Goal: Check status: Check status

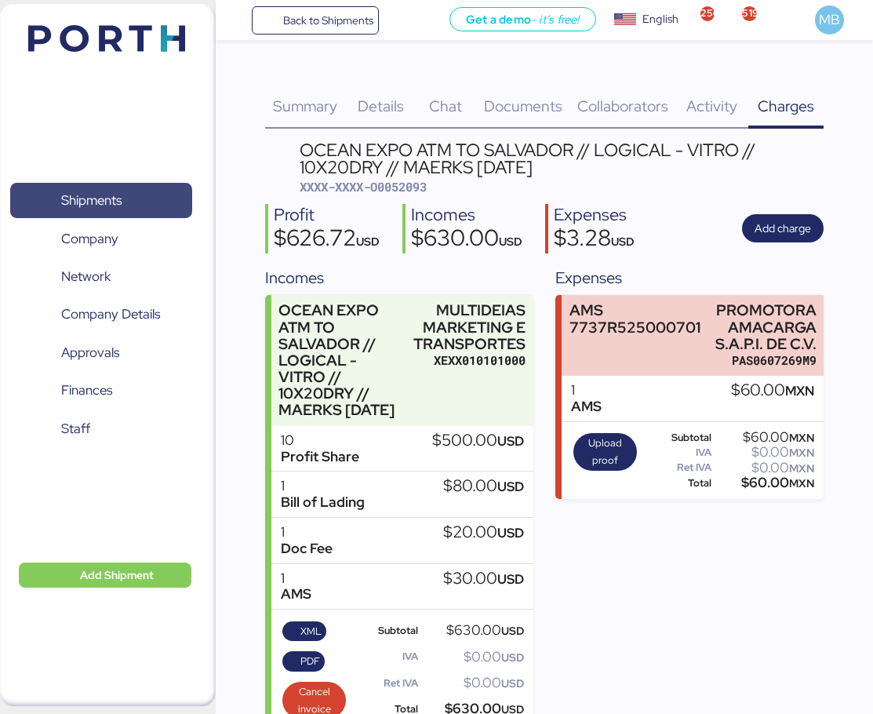
click at [136, 199] on span "Shipments" at bounding box center [100, 200] width 169 height 23
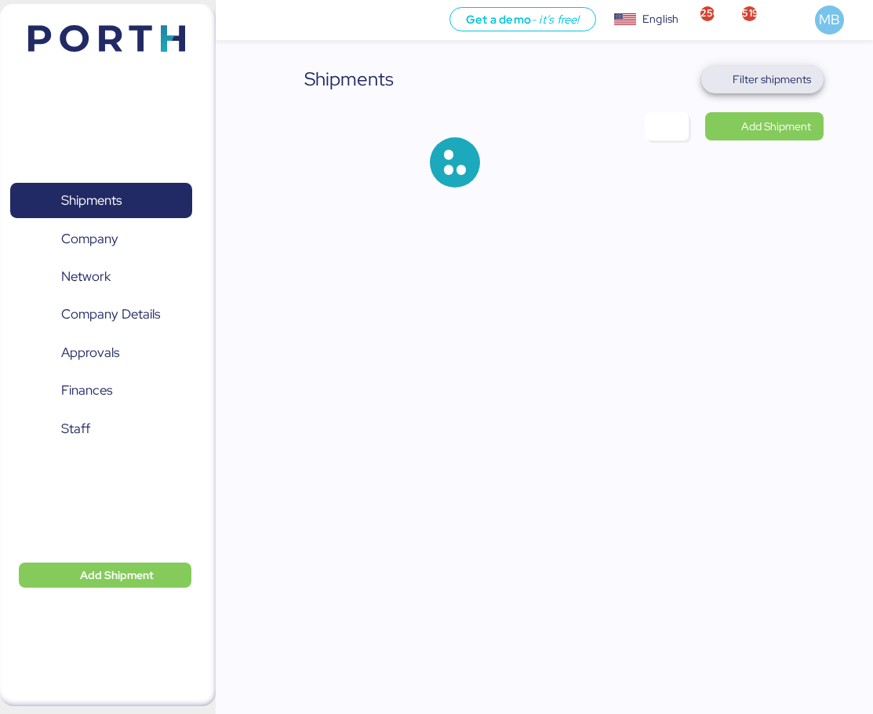
click at [797, 84] on span "Filter shipments" at bounding box center [772, 79] width 78 height 19
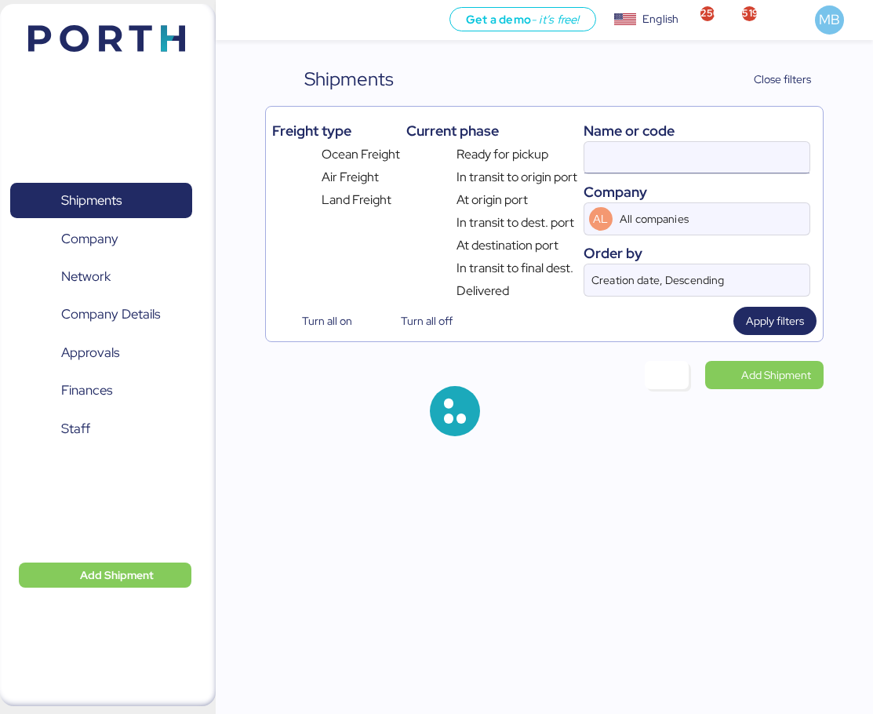
click at [670, 145] on input at bounding box center [698, 157] width 226 height 31
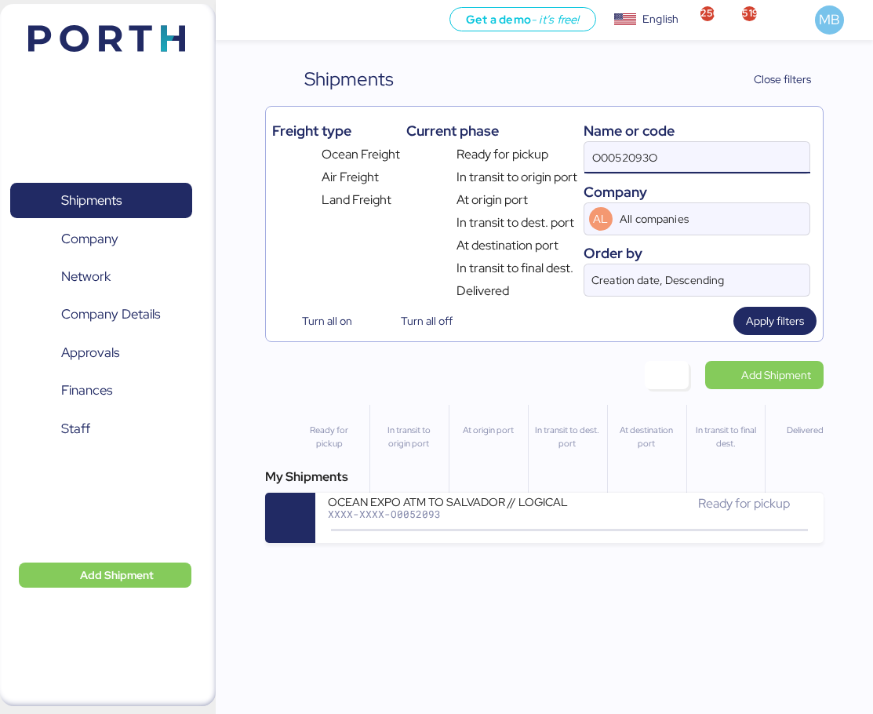
drag, startPoint x: 664, startPoint y: 166, endPoint x: 564, endPoint y: 167, distance: 99.7
click at [564, 167] on div "Freight type Ocean Freight Air Freight Land Freight Current phase Ready for pic…" at bounding box center [544, 207] width 545 height 188
type input "O0052177"
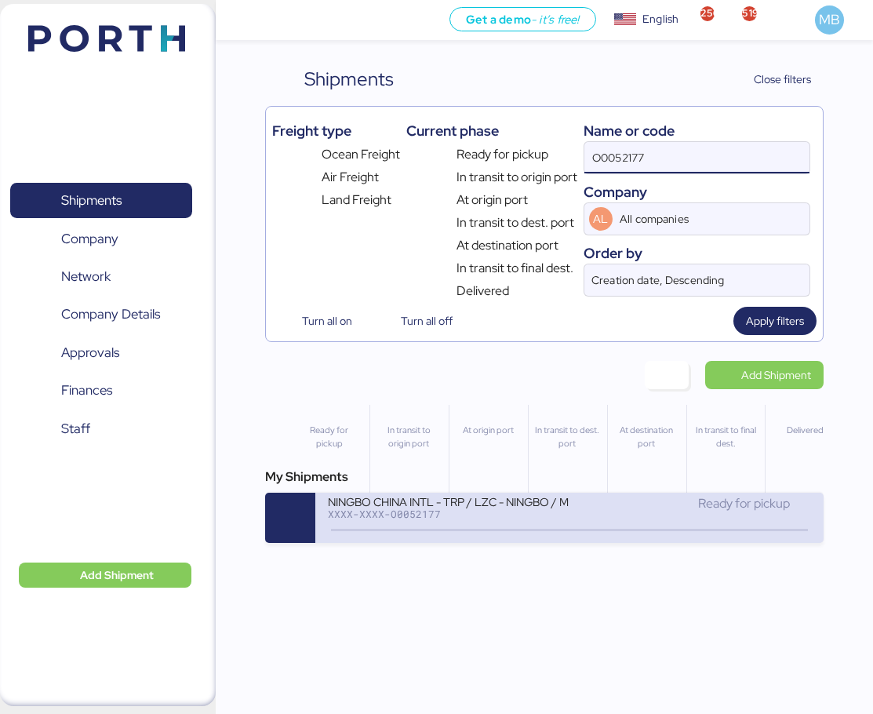
click at [537, 513] on div "XXXX-XXXX-O0052177" at bounding box center [449, 513] width 242 height 11
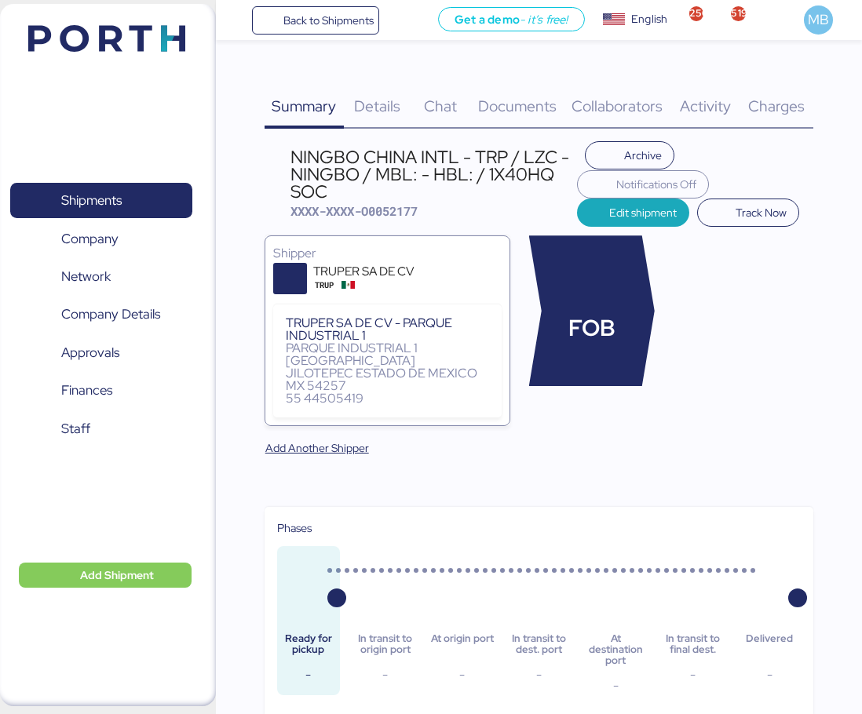
click at [794, 107] on span "Charges" at bounding box center [776, 106] width 56 height 20
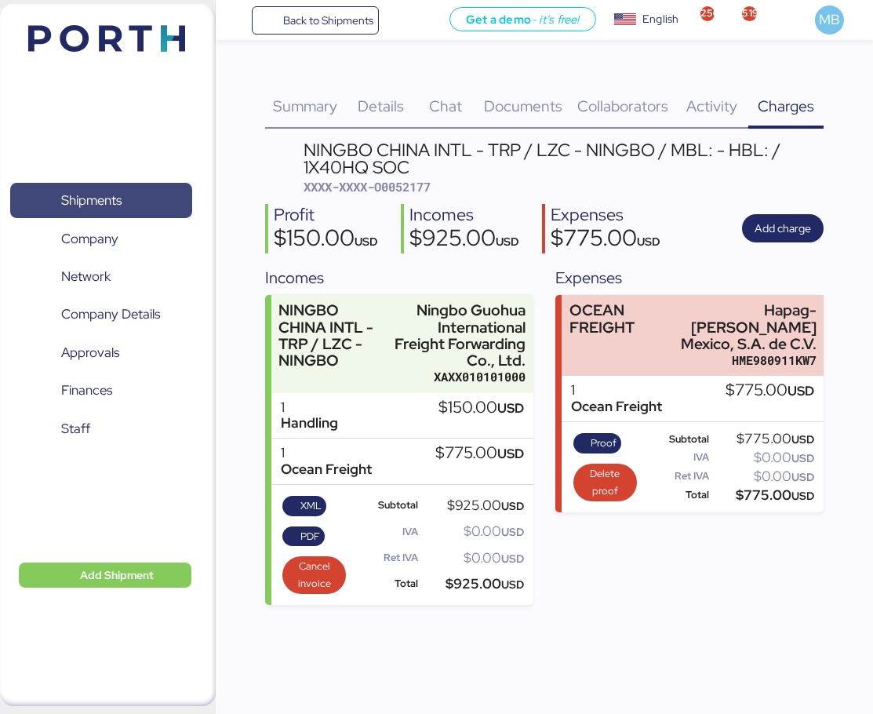
click at [134, 197] on span "Shipments" at bounding box center [100, 200] width 169 height 23
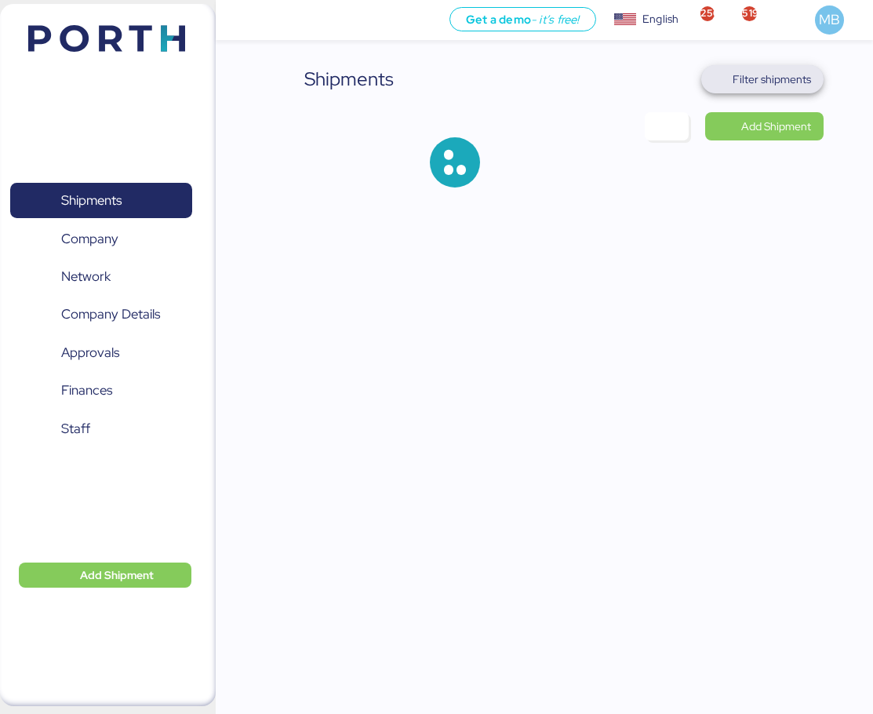
click at [782, 70] on span "Filter shipments" at bounding box center [772, 79] width 78 height 19
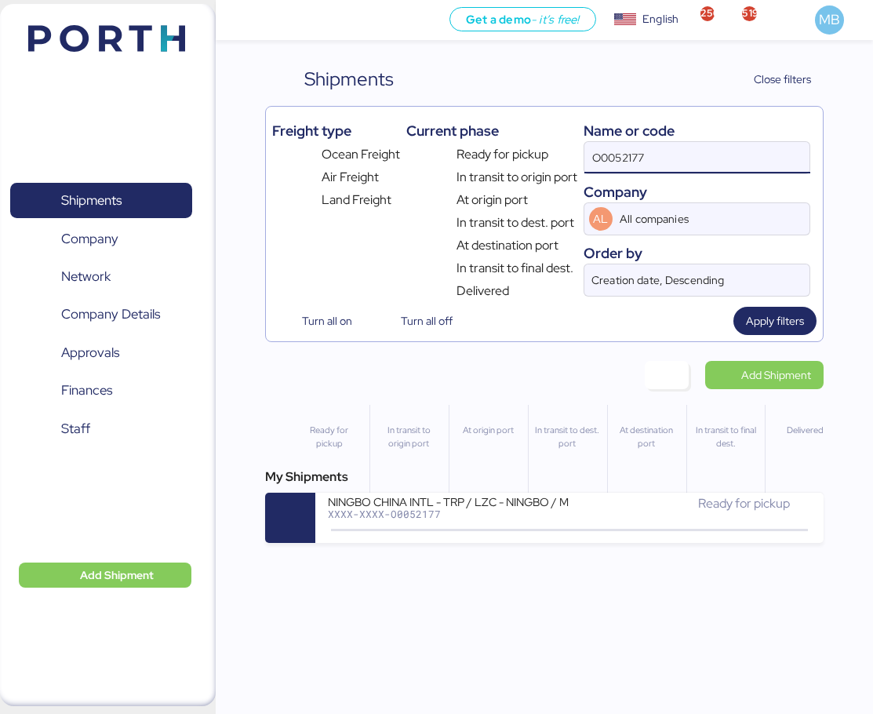
drag, startPoint x: 677, startPoint y: 159, endPoint x: 542, endPoint y: 150, distance: 135.3
click at [542, 150] on div "Freight type Ocean Freight Air Freight Land Freight Current phase Ready for pic…" at bounding box center [544, 207] width 545 height 188
paste input "O0052016"
type input "O0052016"
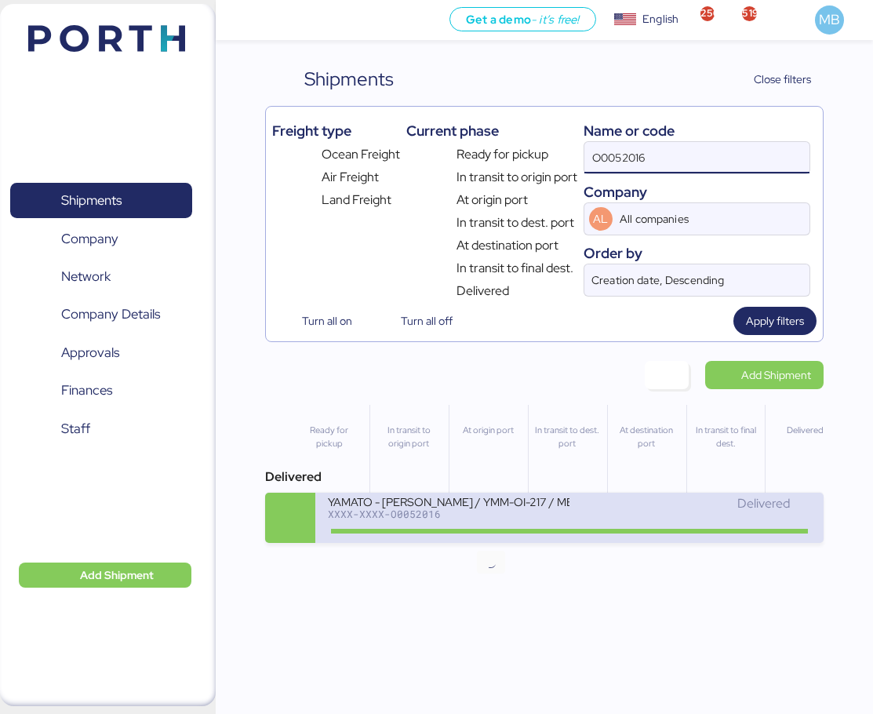
click at [530, 530] on div at bounding box center [569, 531] width 477 height 5
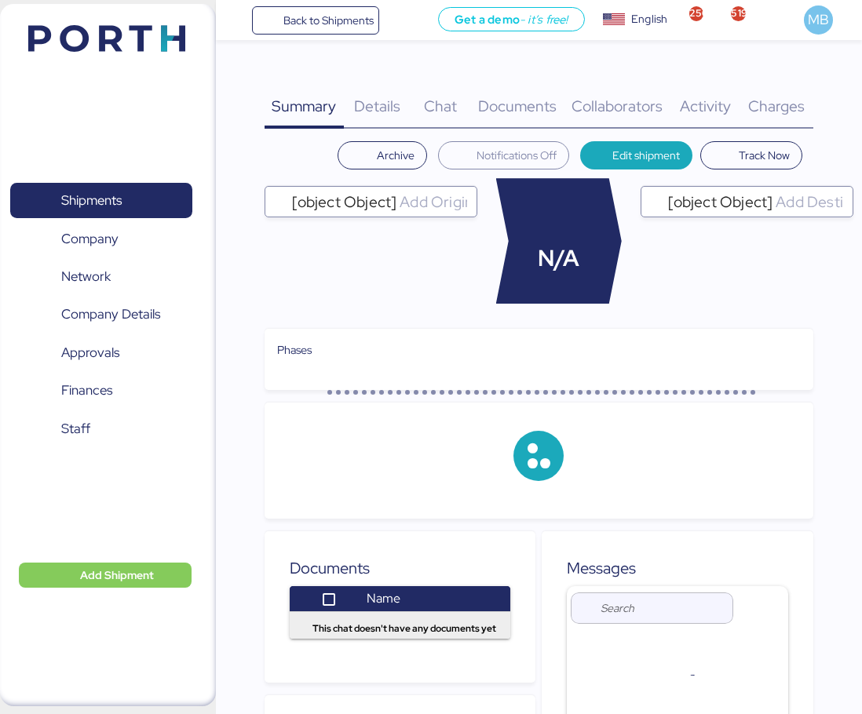
click at [791, 90] on div "Charges 0" at bounding box center [777, 97] width 74 height 64
